Goal: Task Accomplishment & Management: Manage account settings

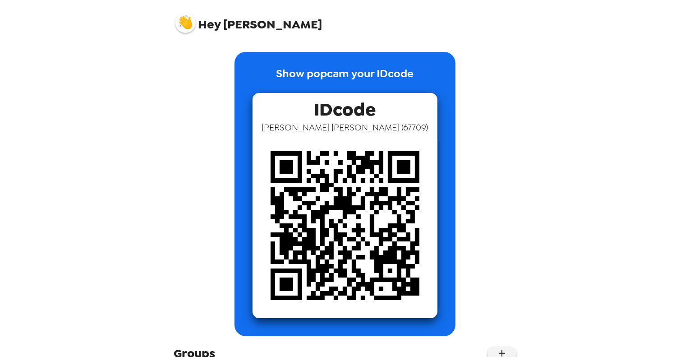
scroll to position [87, 0]
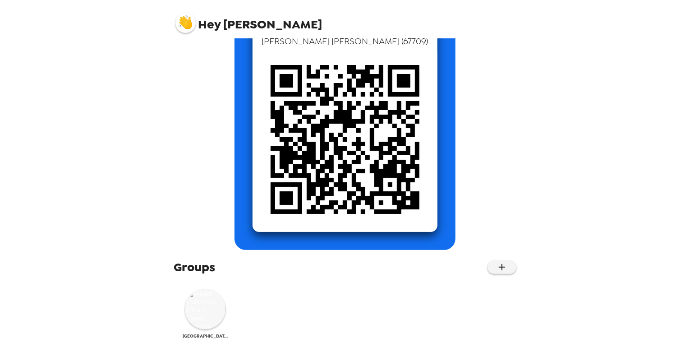
click at [204, 316] on img at bounding box center [205, 309] width 41 height 41
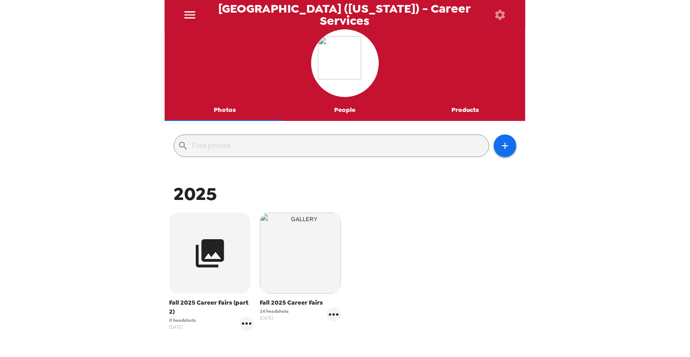
click at [293, 303] on span "Fall 2025 Career Fairs" at bounding box center [300, 302] width 81 height 9
click at [329, 312] on icon "gallery menu" at bounding box center [333, 314] width 14 height 14
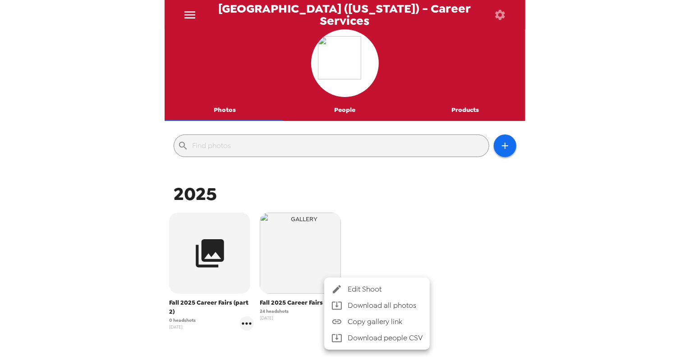
click at [373, 289] on span "Edit Shoot" at bounding box center [385, 289] width 75 height 11
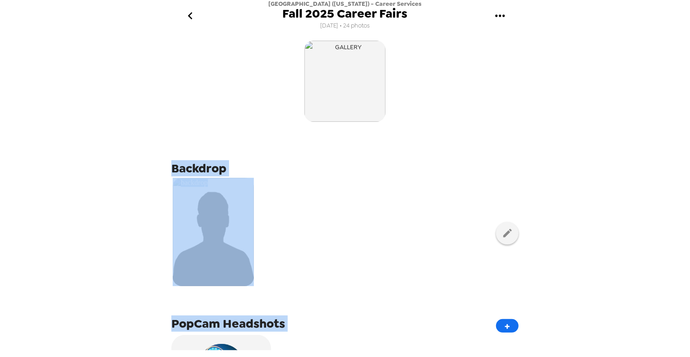
drag, startPoint x: 526, startPoint y: 78, endPoint x: 581, endPoint y: 377, distance: 303.8
click at [581, 356] on html "[GEOGRAPHIC_DATA] ([US_STATE]) - Career Services Fall 2025 Career Fairs [DATE] …" at bounding box center [345, 178] width 690 height 357
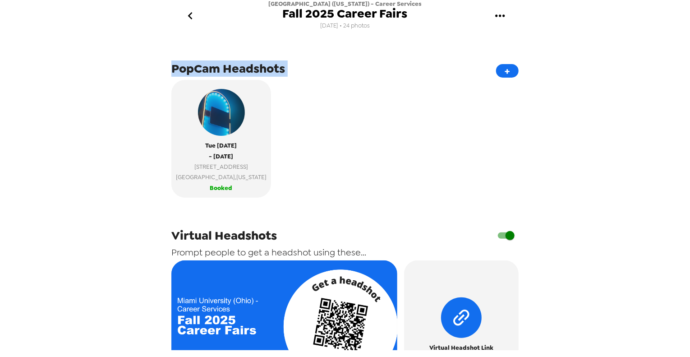
scroll to position [393, 0]
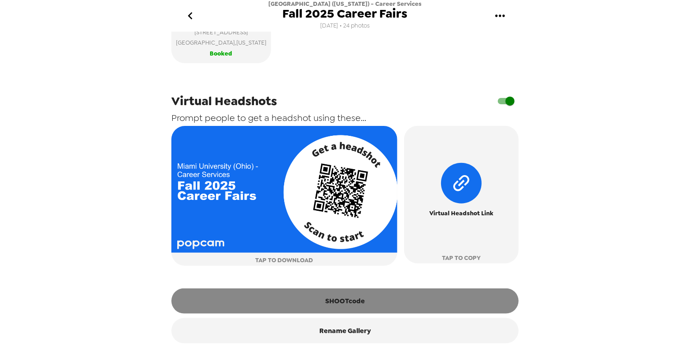
click at [344, 300] on button "SHOOTcode" at bounding box center [344, 300] width 347 height 25
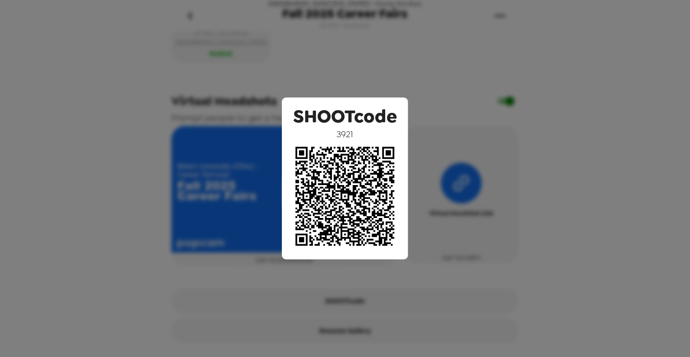
click at [602, 221] on div "SHOOTcode 3921" at bounding box center [345, 178] width 690 height 357
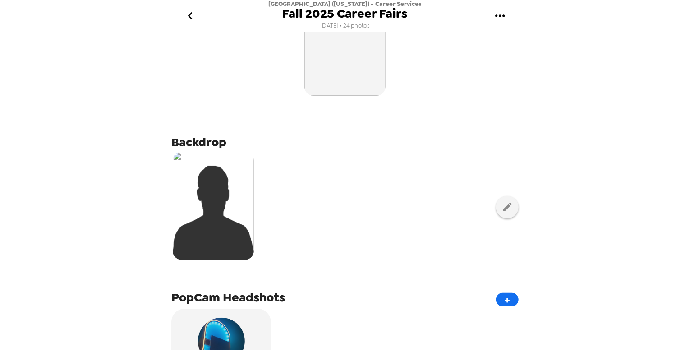
scroll to position [0, 0]
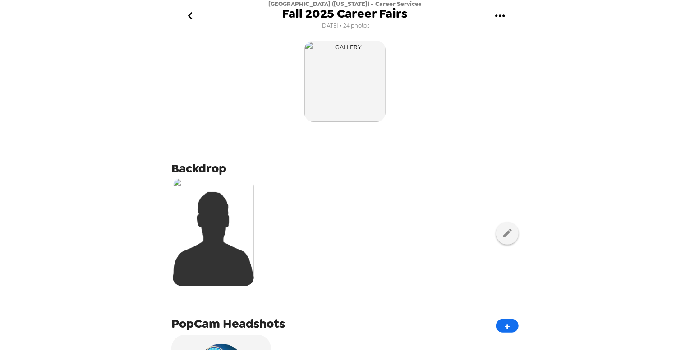
click at [528, 27] on div "[GEOGRAPHIC_DATA] ([US_STATE]) - Career Services Fall 2025 Career Fairs [DATE] …" at bounding box center [345, 178] width 690 height 357
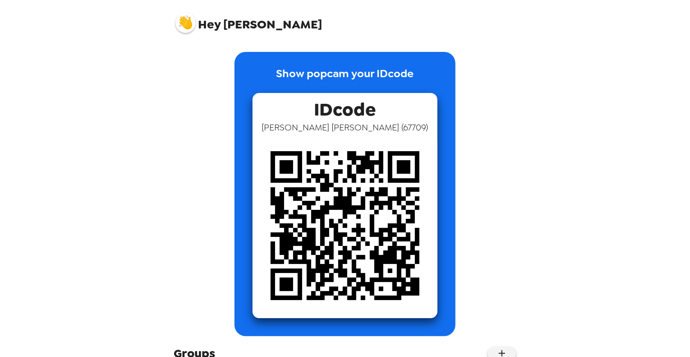
click at [298, 203] on img at bounding box center [344, 225] width 185 height 185
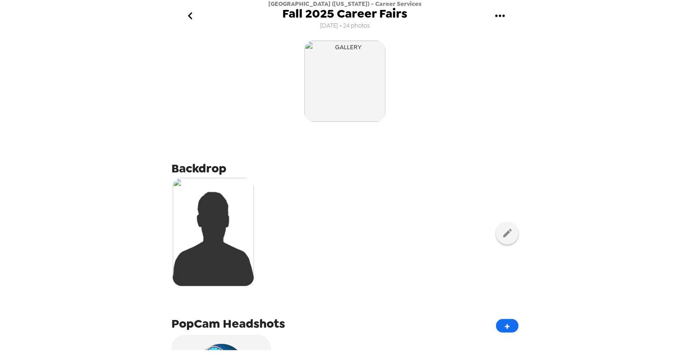
scroll to position [278, 0]
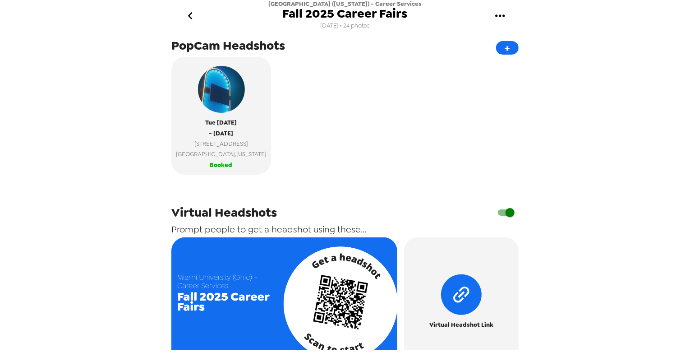
click at [189, 12] on icon "go back" at bounding box center [190, 16] width 14 height 14
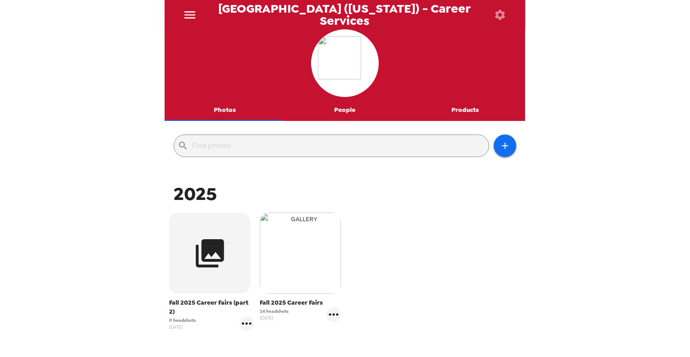
click at [290, 275] on img "button" at bounding box center [300, 252] width 81 height 81
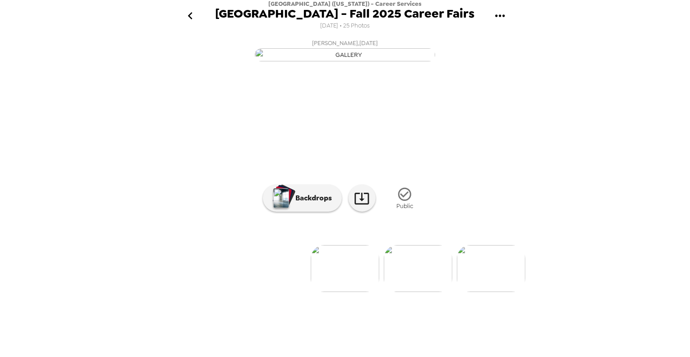
scroll to position [40, 0]
click at [420, 292] on img at bounding box center [418, 268] width 69 height 47
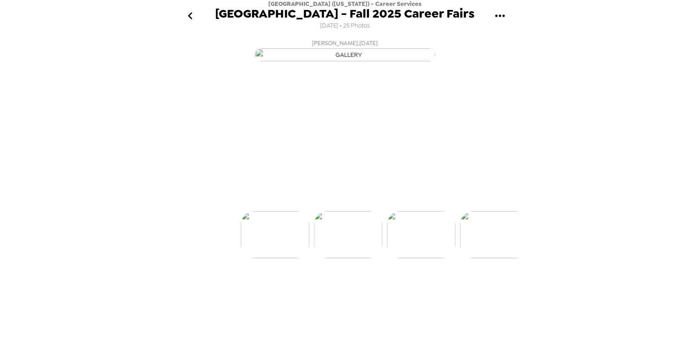
scroll to position [0, 73]
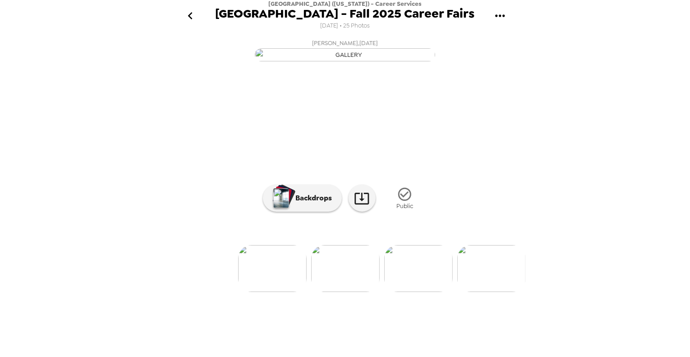
click at [407, 292] on img at bounding box center [418, 268] width 69 height 47
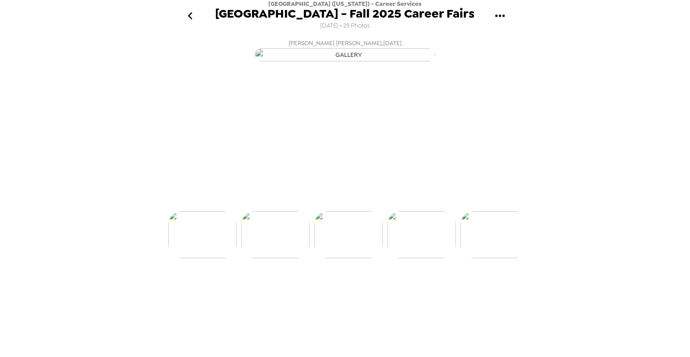
scroll to position [0, 146]
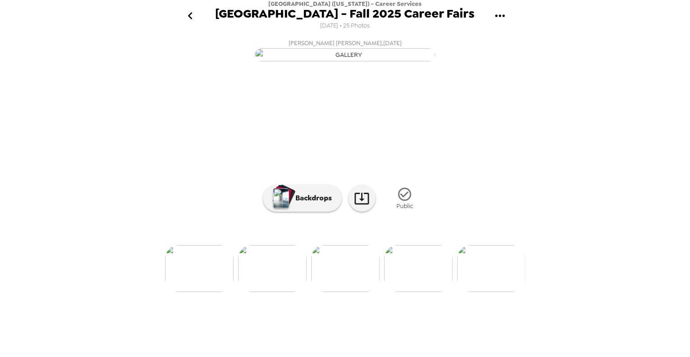
click at [415, 292] on div at bounding box center [345, 253] width 361 height 77
drag, startPoint x: 425, startPoint y: 326, endPoint x: 447, endPoint y: 324, distance: 21.8
click at [425, 292] on img at bounding box center [418, 268] width 69 height 47
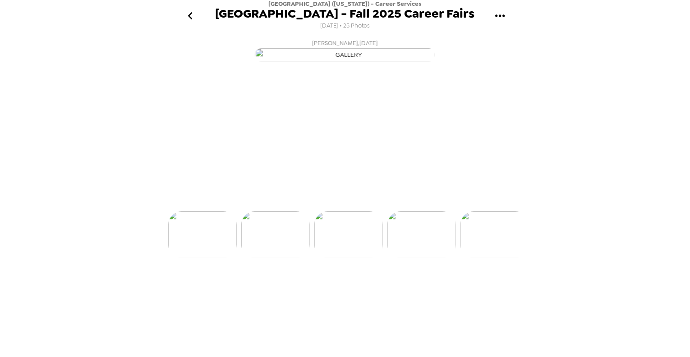
scroll to position [0, 218]
click at [428, 258] on div at bounding box center [345, 219] width 361 height 77
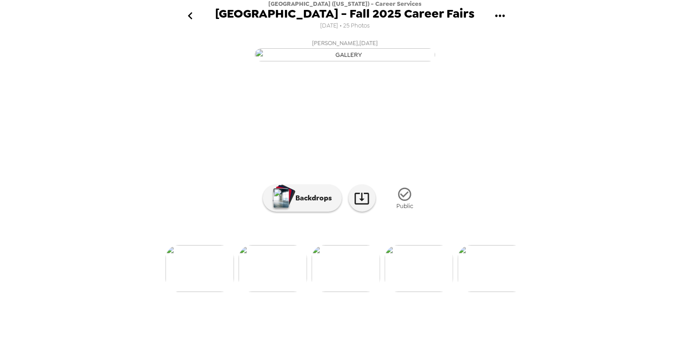
click at [478, 292] on img at bounding box center [492, 268] width 69 height 47
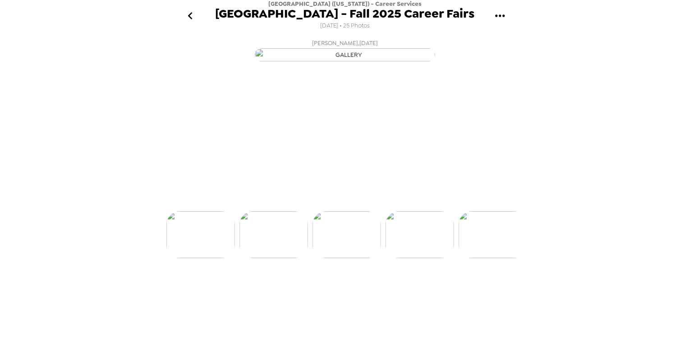
scroll to position [0, 364]
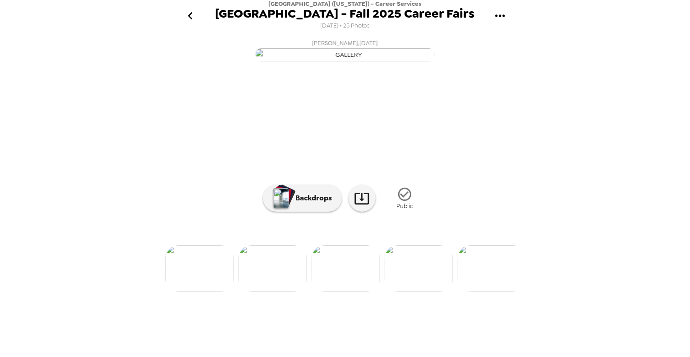
click at [480, 292] on img at bounding box center [492, 268] width 69 height 47
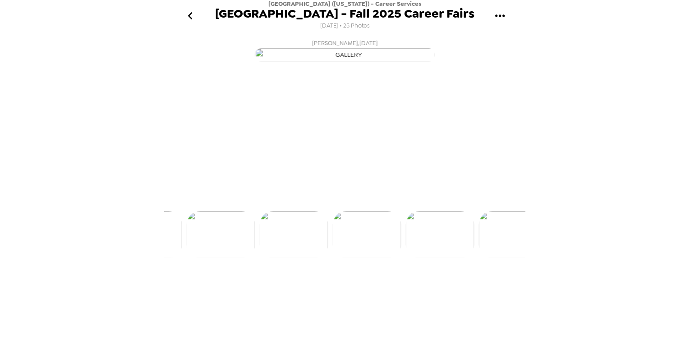
scroll to position [0, 510]
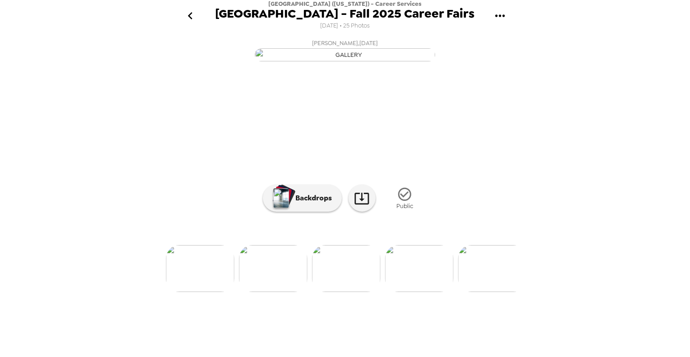
click at [416, 292] on img at bounding box center [419, 268] width 69 height 47
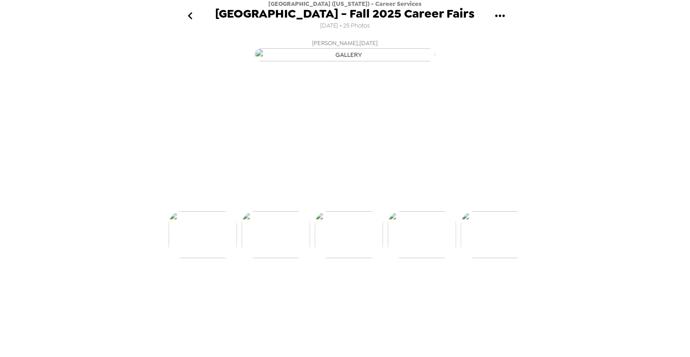
scroll to position [0, 583]
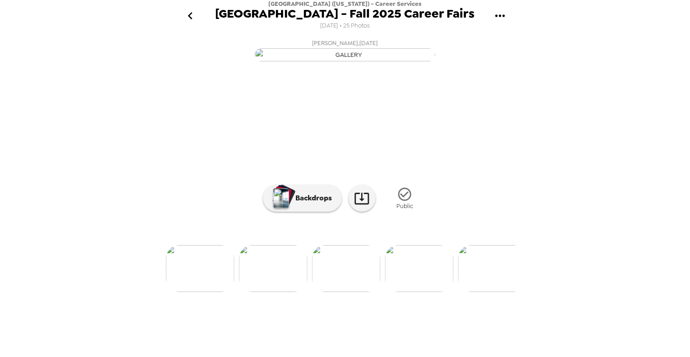
click at [429, 292] on img at bounding box center [419, 268] width 69 height 47
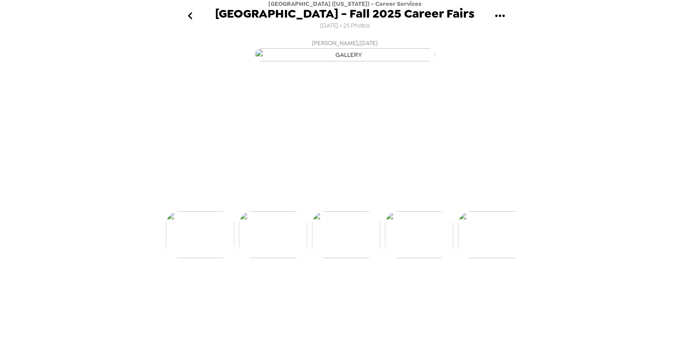
scroll to position [6, 0]
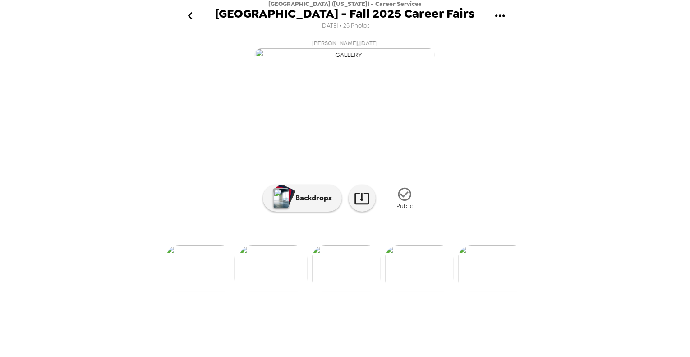
click at [415, 292] on img at bounding box center [419, 268] width 69 height 47
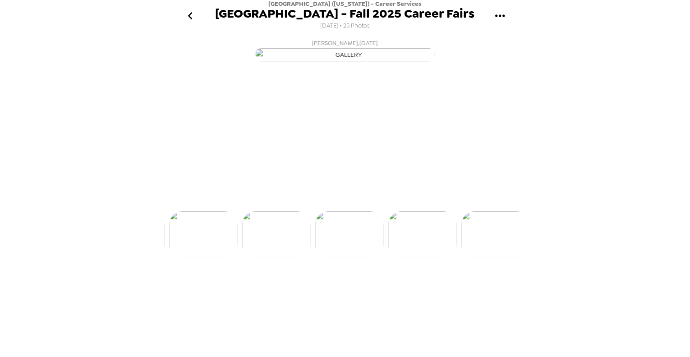
scroll to position [0, 729]
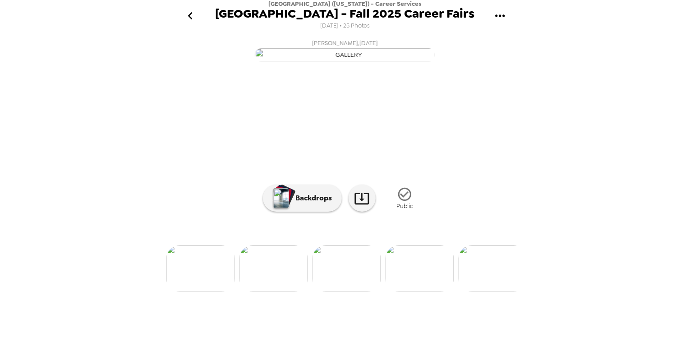
click at [190, 14] on icon "go back" at bounding box center [190, 15] width 5 height 7
